Goal: Task Accomplishment & Management: Manage account settings

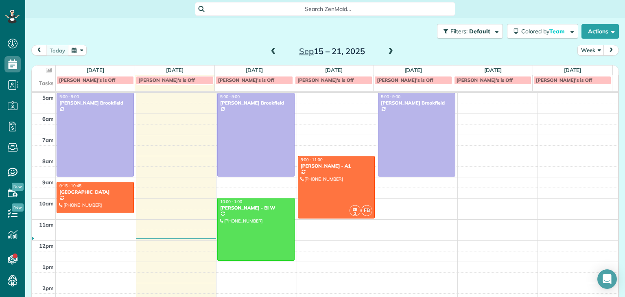
scroll to position [42, 0]
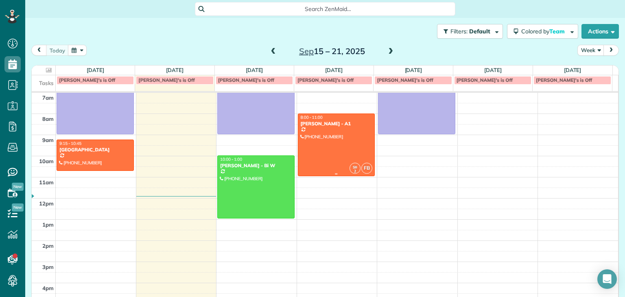
click at [348, 148] on div at bounding box center [336, 145] width 76 height 62
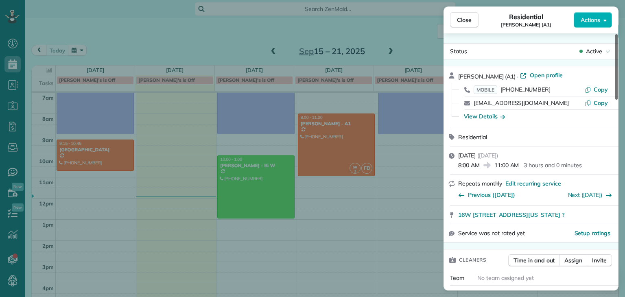
drag, startPoint x: 616, startPoint y: 82, endPoint x: 624, endPoint y: 76, distance: 10.3
click at [617, 76] on div at bounding box center [616, 66] width 2 height 65
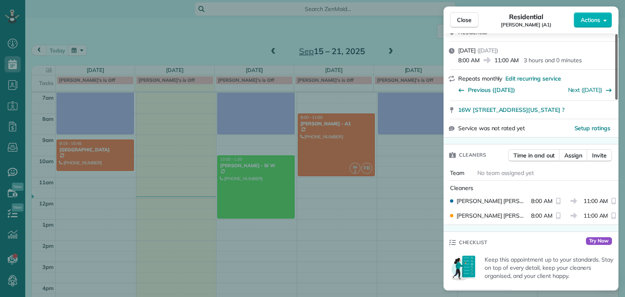
scroll to position [86, 0]
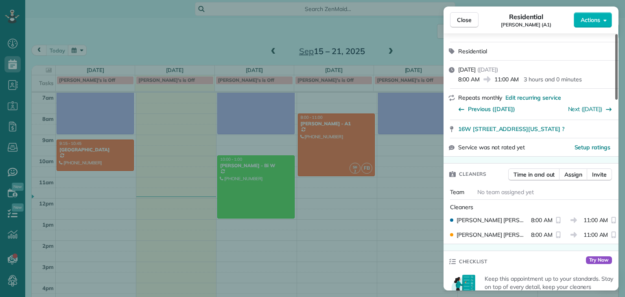
drag, startPoint x: 617, startPoint y: 65, endPoint x: 606, endPoint y: 87, distance: 24.5
click at [615, 87] on div at bounding box center [616, 66] width 2 height 65
click at [467, 19] on span "Close" at bounding box center [464, 20] width 15 height 8
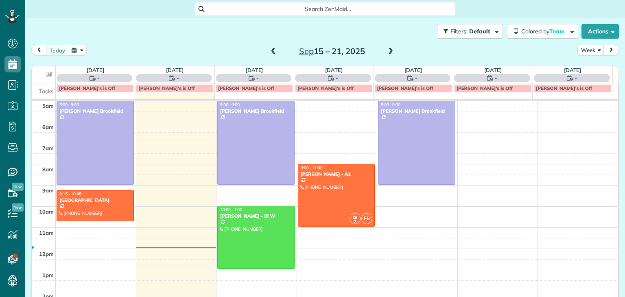
scroll to position [42, 0]
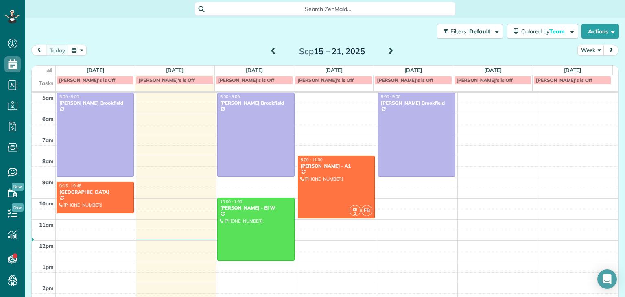
scroll to position [42, 0]
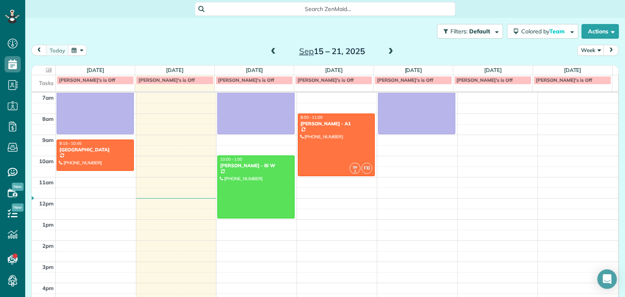
click at [387, 52] on span at bounding box center [390, 51] width 9 height 7
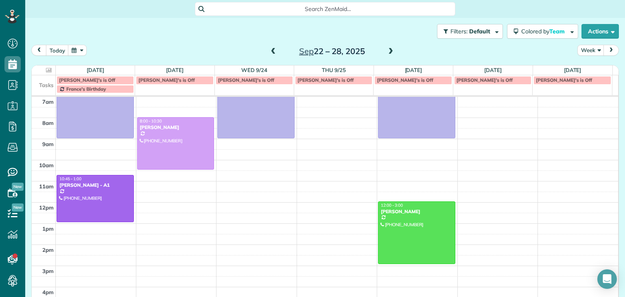
click at [270, 49] on span at bounding box center [273, 51] width 9 height 7
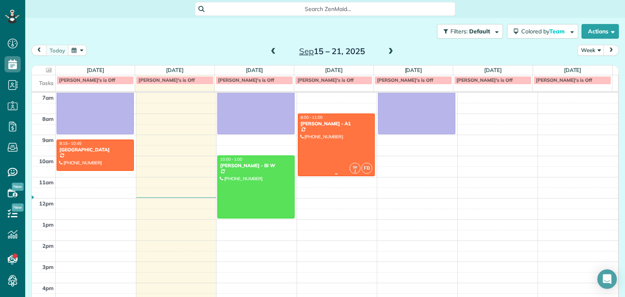
click at [319, 135] on div at bounding box center [336, 145] width 76 height 62
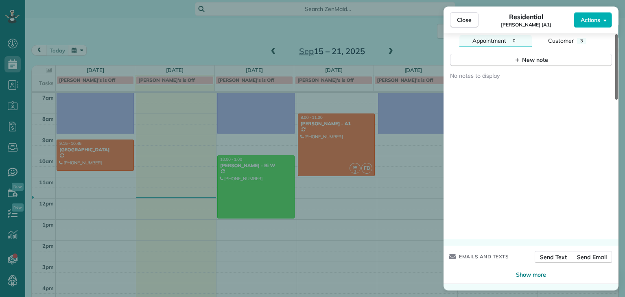
scroll to position [746, 0]
drag, startPoint x: 616, startPoint y: 62, endPoint x: 624, endPoint y: 277, distance: 214.8
click at [617, 100] on div at bounding box center [616, 66] width 2 height 65
click at [528, 277] on span "Show more" at bounding box center [531, 274] width 30 height 8
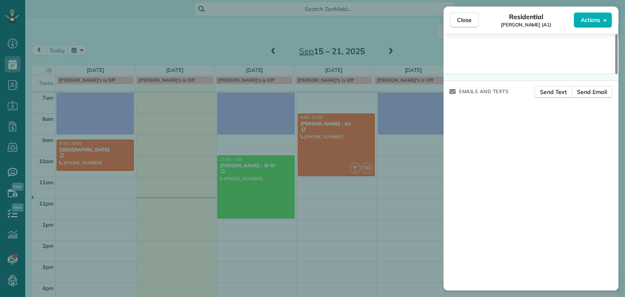
scroll to position [919, 0]
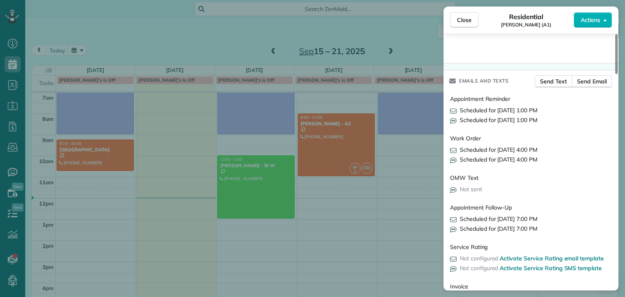
drag, startPoint x: 451, startPoint y: 91, endPoint x: 543, endPoint y: 131, distance: 100.2
click at [594, 145] on div "Work Order" at bounding box center [531, 138] width 162 height 15
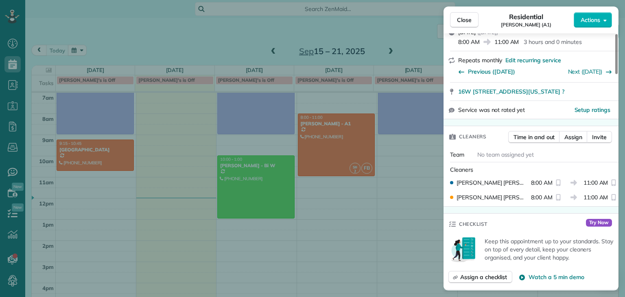
scroll to position [0, 0]
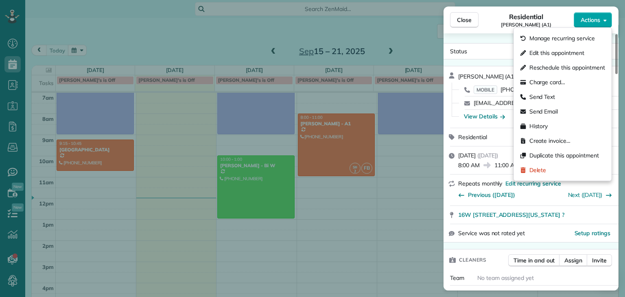
click at [594, 23] on span "Actions" at bounding box center [590, 20] width 20 height 8
click at [529, 171] on span "Delete" at bounding box center [537, 170] width 17 height 8
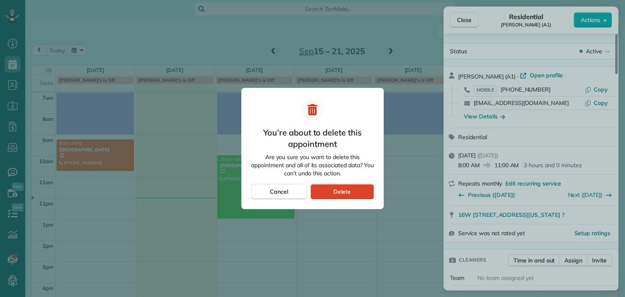
click at [329, 194] on div "Delete" at bounding box center [341, 191] width 63 height 15
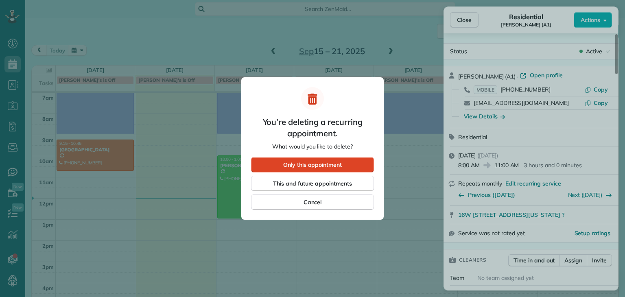
click at [319, 165] on span "Only this appointment" at bounding box center [312, 165] width 59 height 8
